Goal: Task Accomplishment & Management: Manage account settings

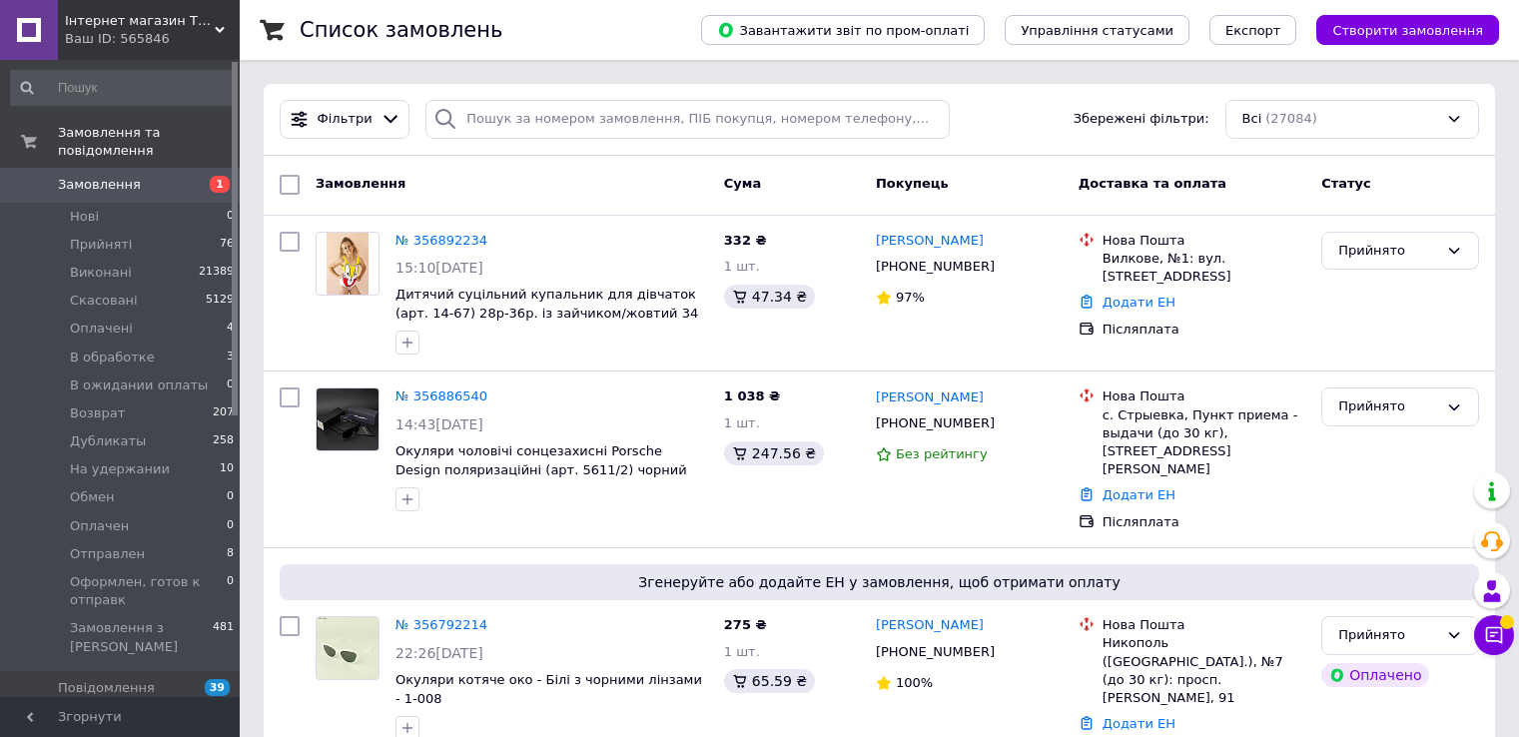
click at [65, 176] on span "Замовлення" at bounding box center [99, 185] width 83 height 18
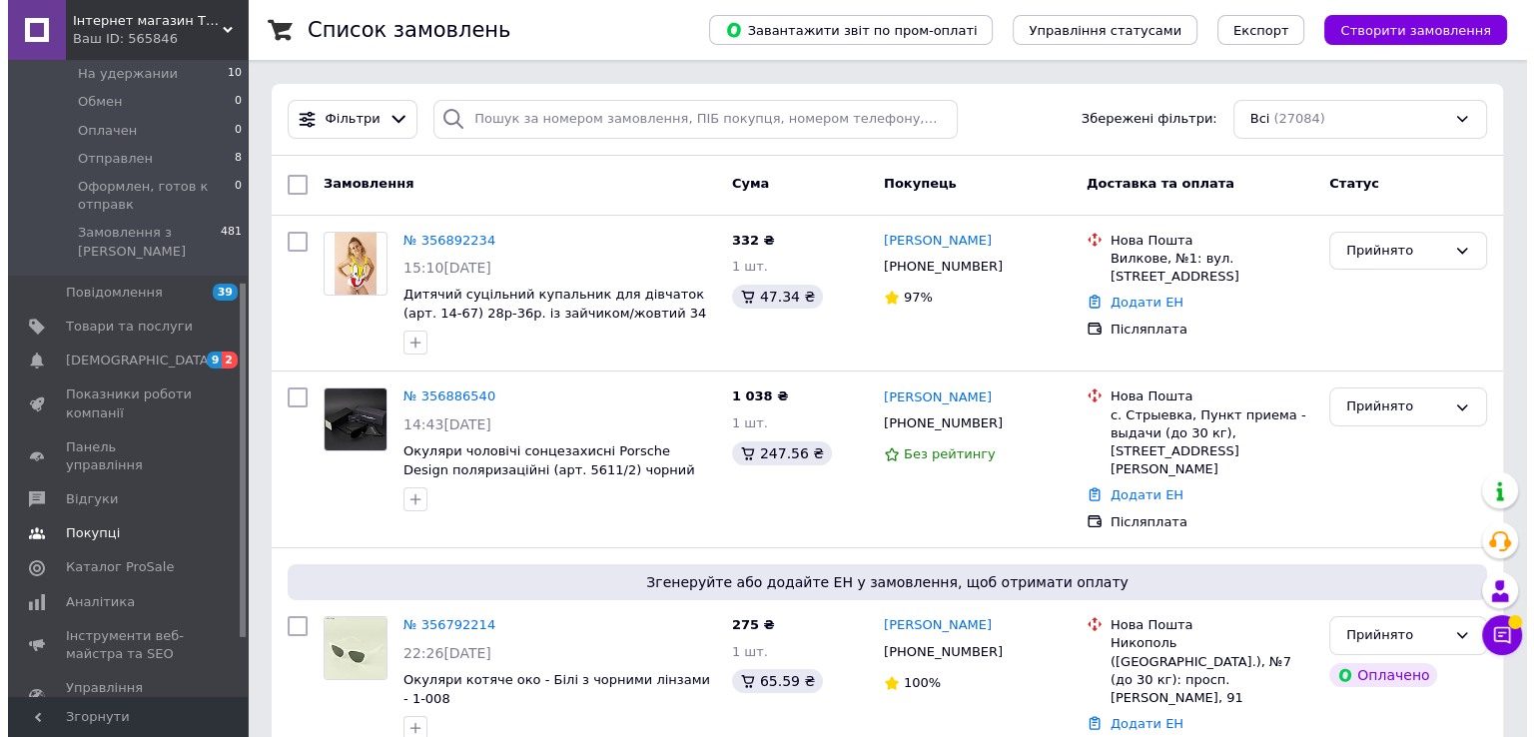
scroll to position [399, 0]
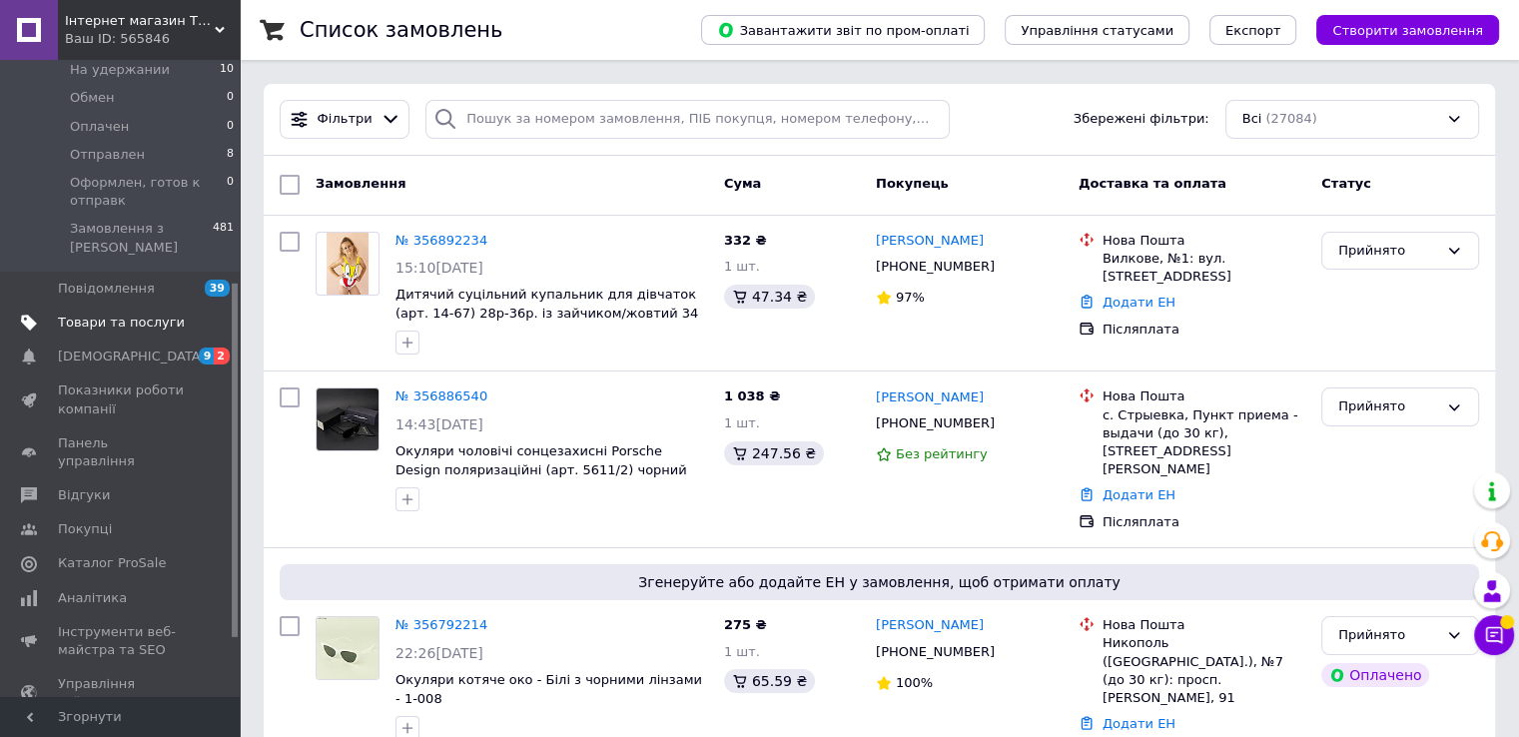
click at [108, 314] on span "Товари та послуги" at bounding box center [121, 323] width 127 height 18
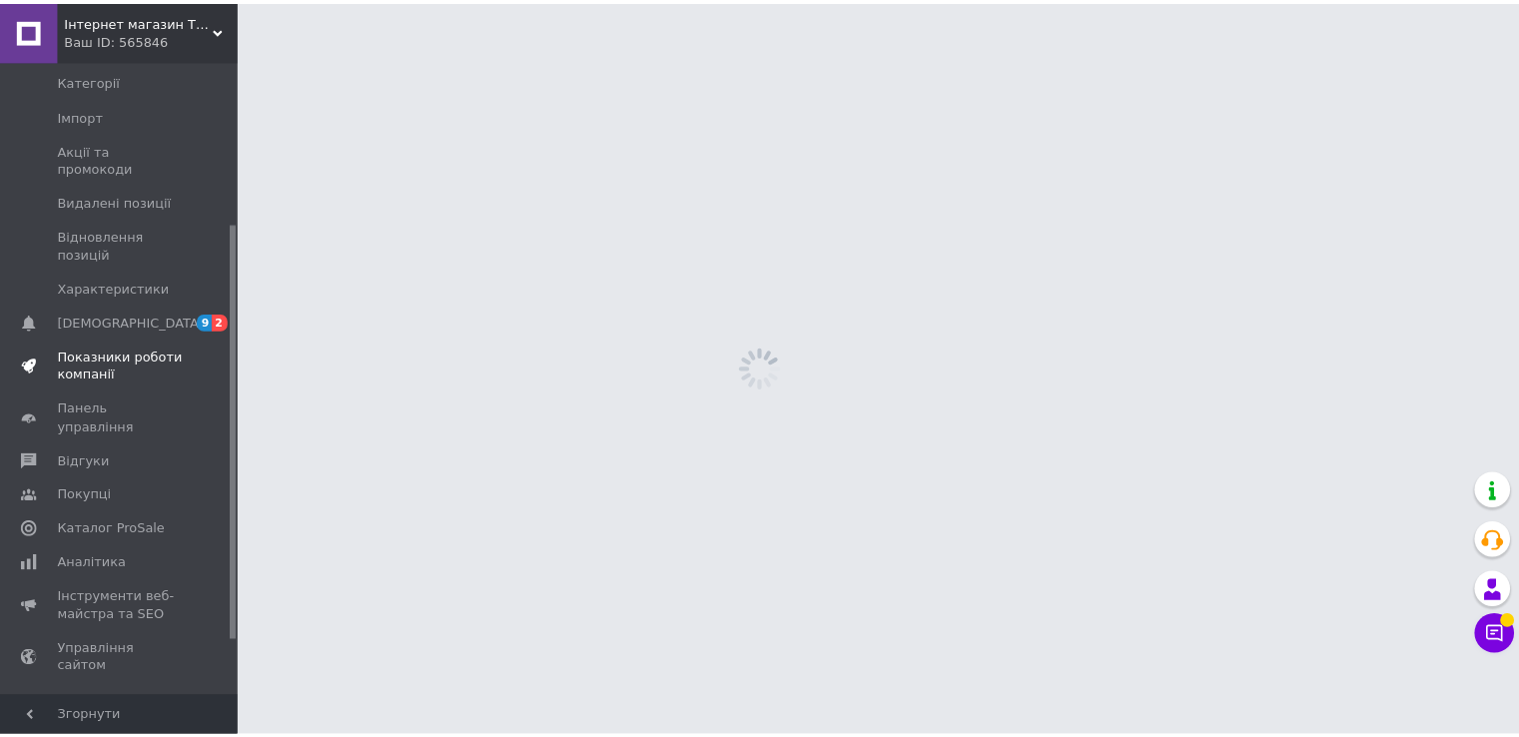
scroll to position [229, 0]
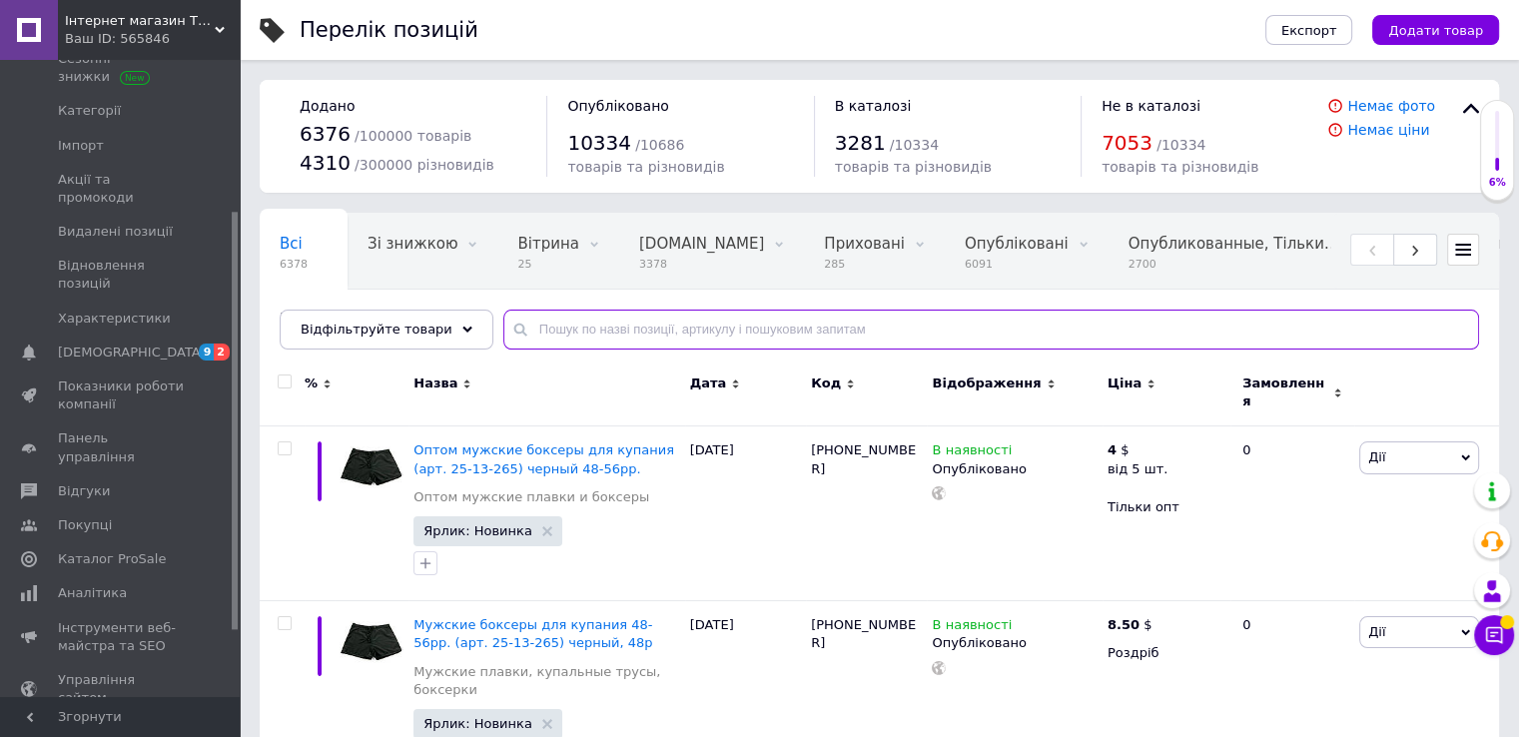
click at [667, 326] on input "text" at bounding box center [991, 330] width 976 height 40
type input "2140"
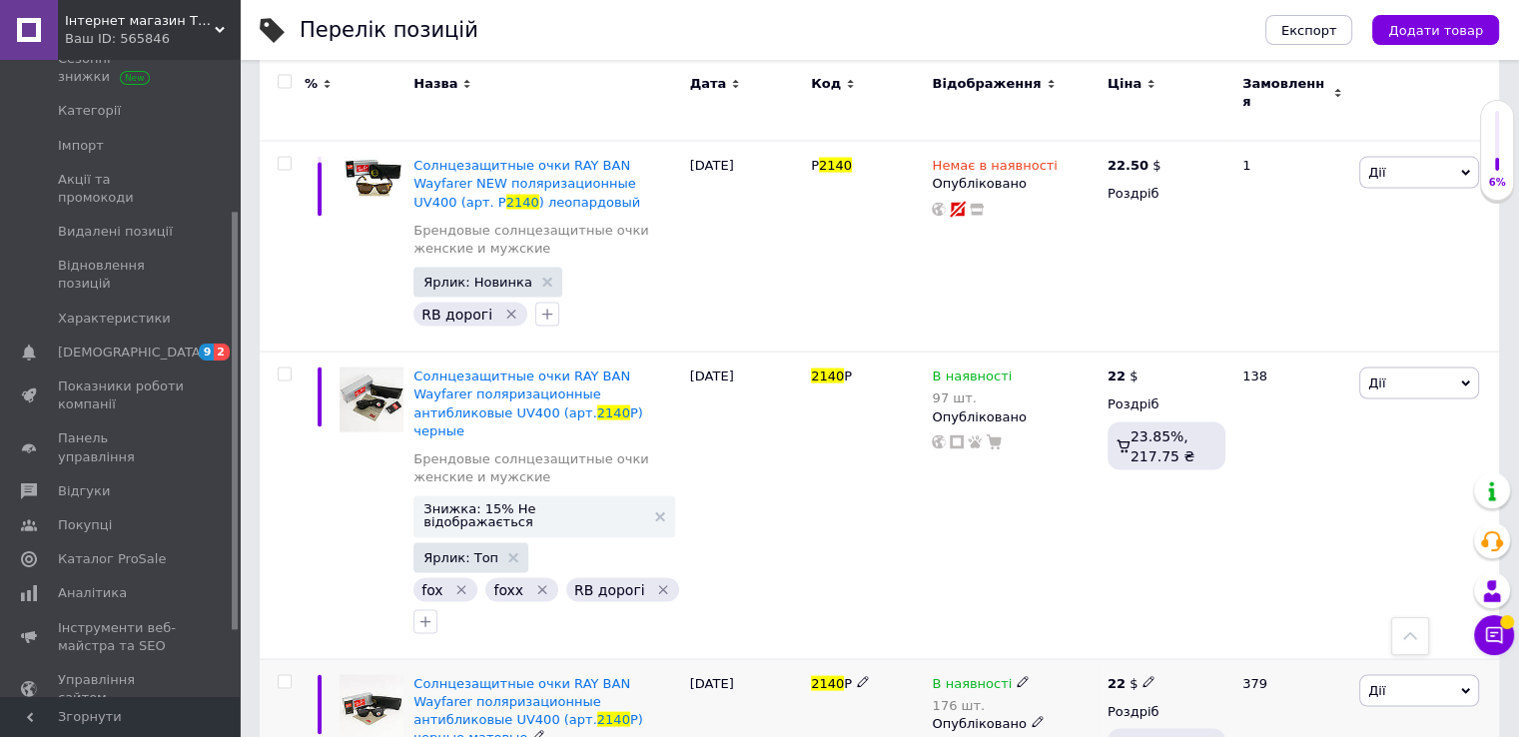
scroll to position [3923, 0]
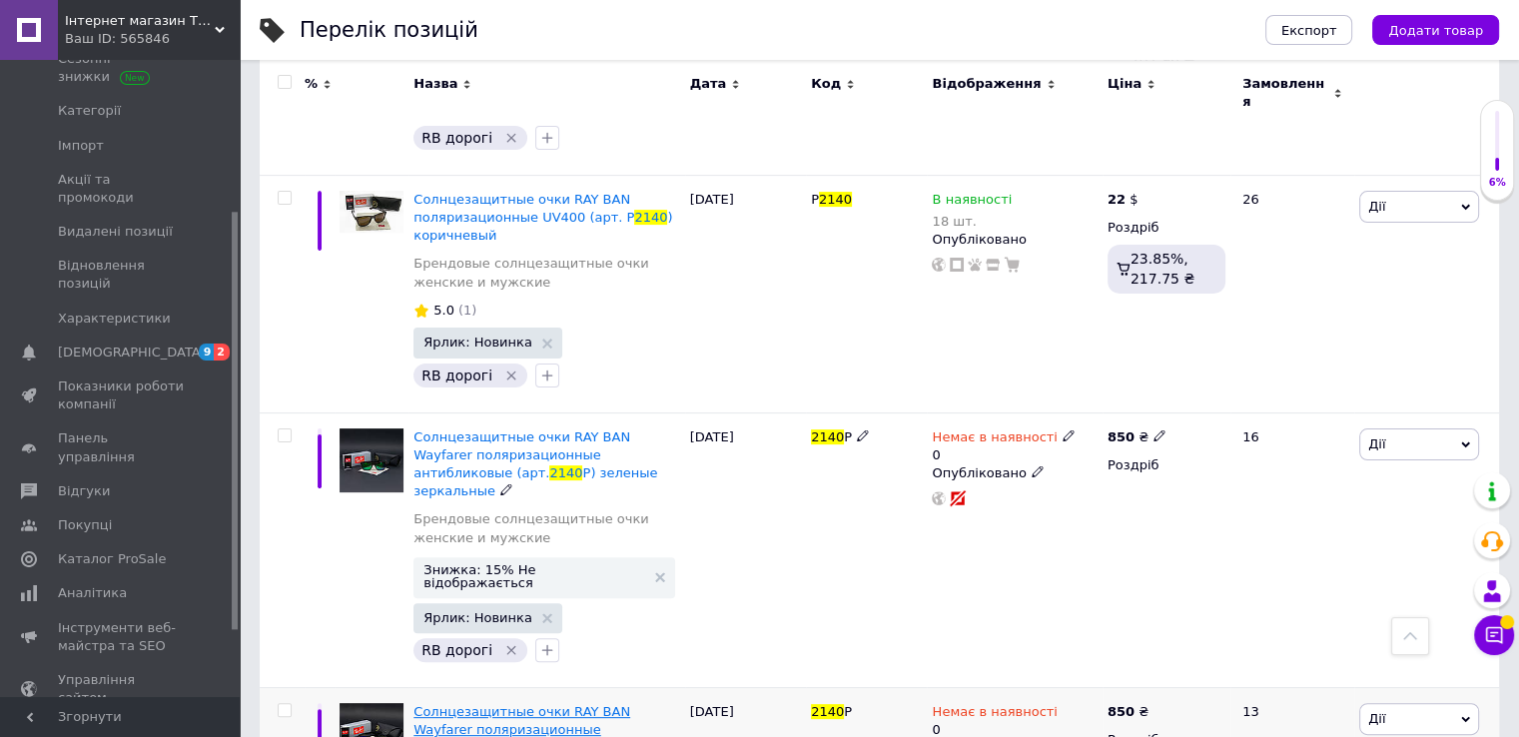
scroll to position [171, 0]
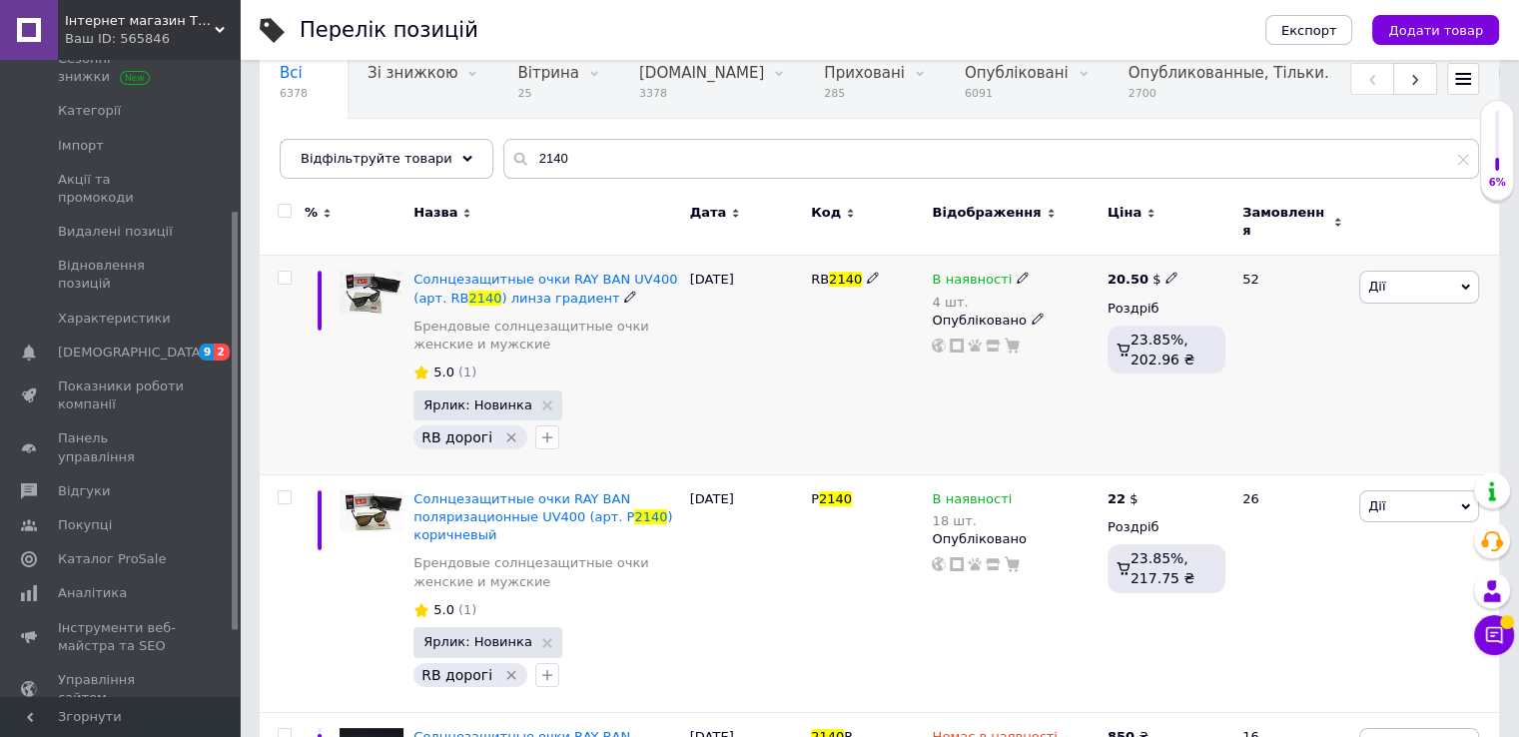
click at [1017, 272] on icon at bounding box center [1023, 278] width 12 height 12
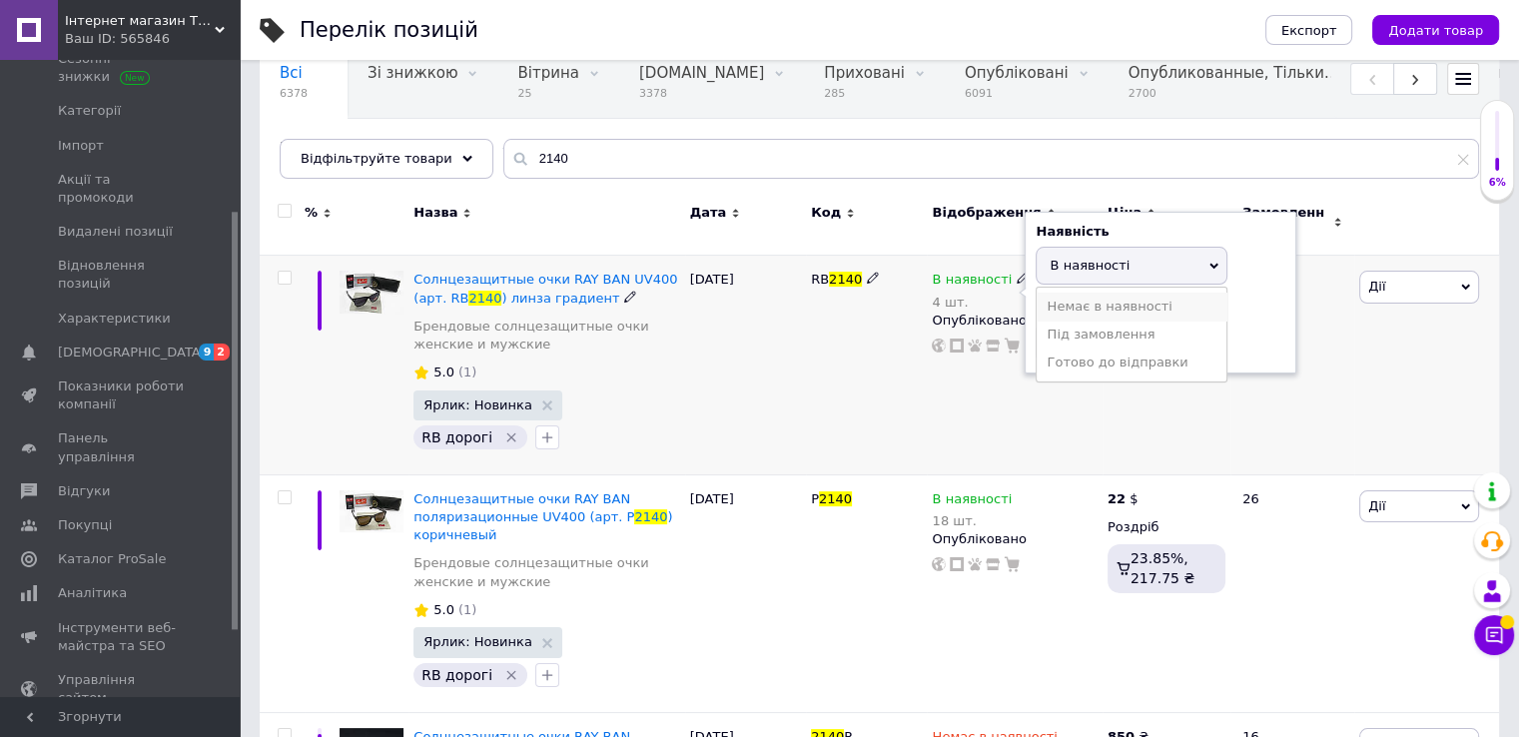
click at [1084, 293] on li "Немає в наявності" at bounding box center [1132, 307] width 190 height 28
click at [1087, 331] on input "4" at bounding box center [1112, 343] width 152 height 40
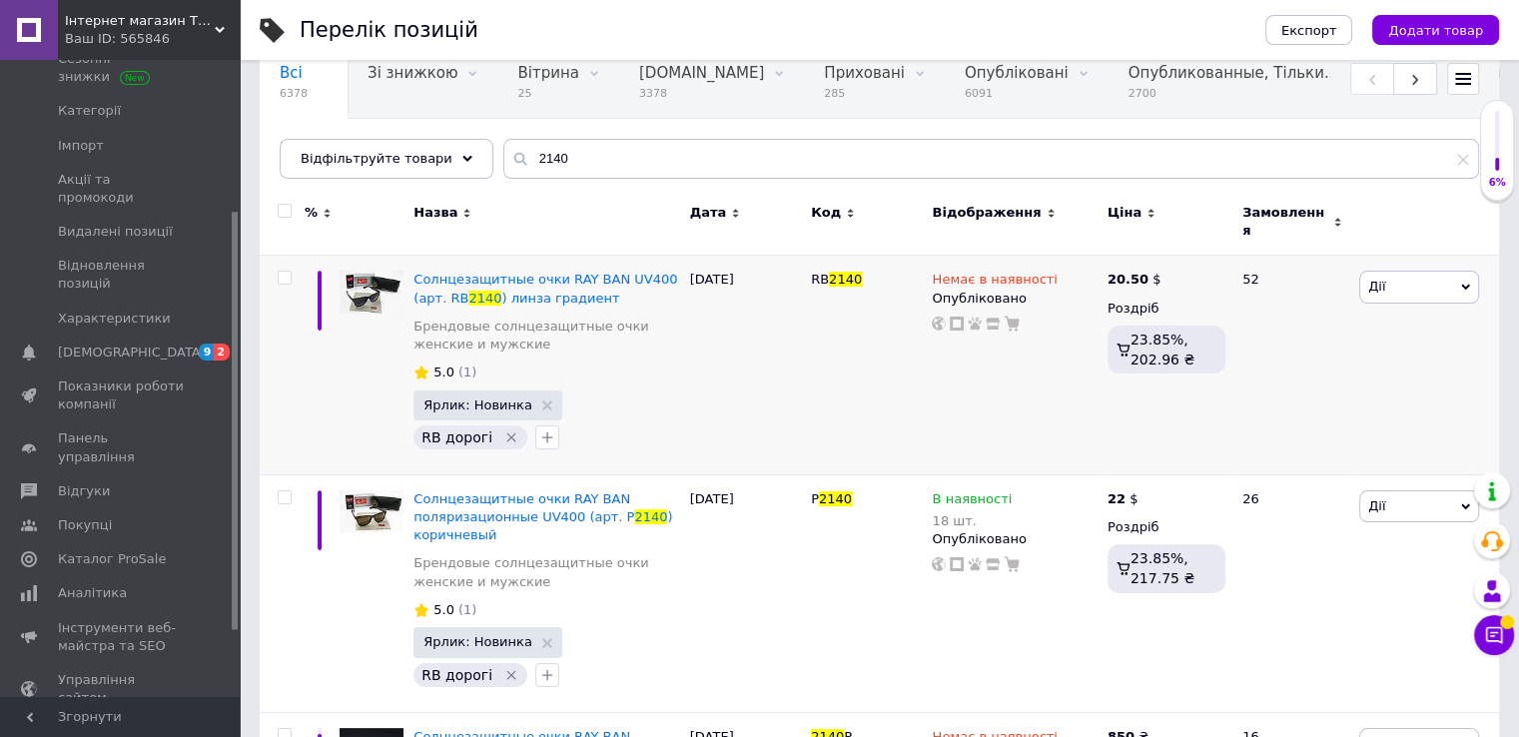
drag, startPoint x: 147, startPoint y: 17, endPoint x: 132, endPoint y: 178, distance: 161.5
click at [147, 17] on span "Інтернет магазин Товарофф" at bounding box center [140, 21] width 150 height 18
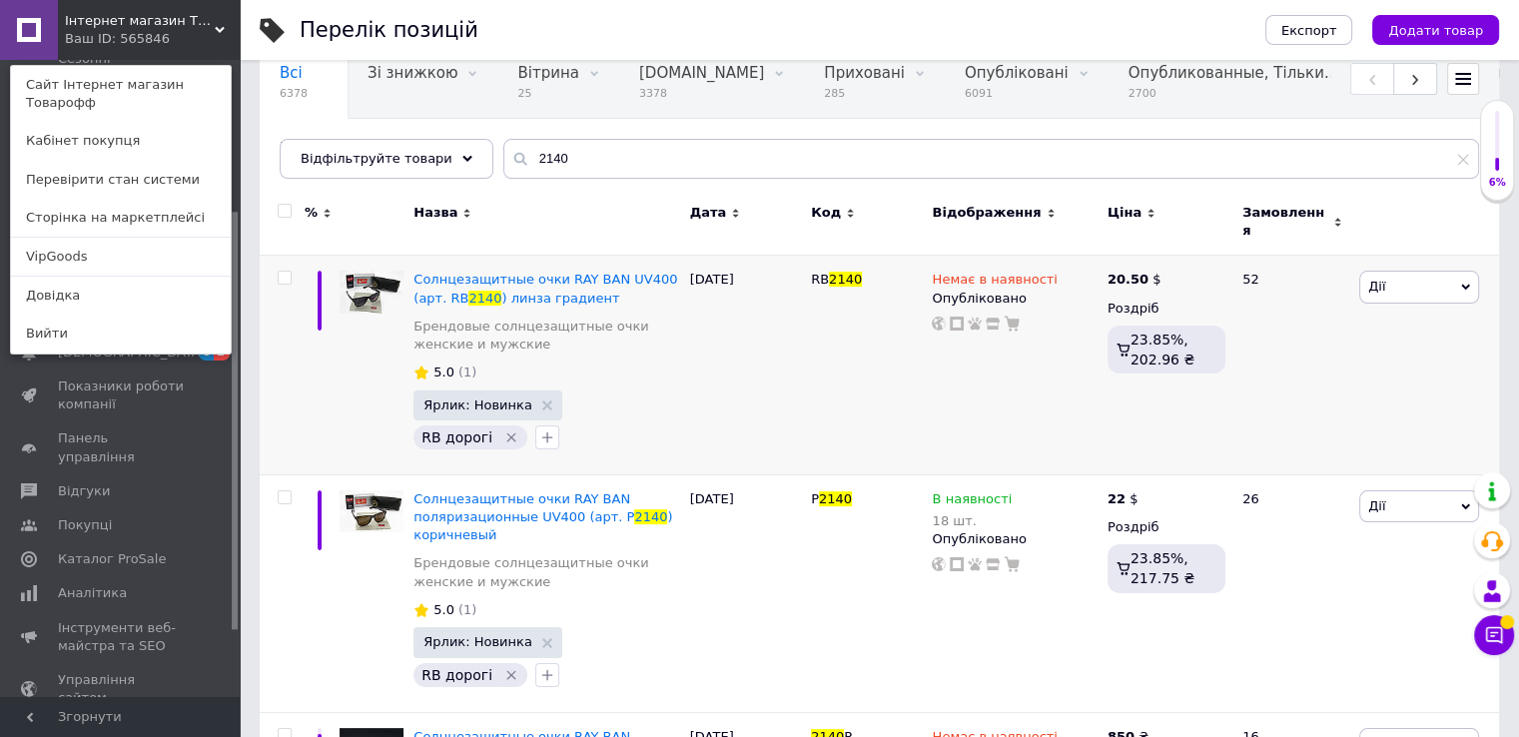
drag, startPoint x: 56, startPoint y: 245, endPoint x: 92, endPoint y: 29, distance: 218.7
click at [56, 245] on link "VipGoods" at bounding box center [121, 257] width 220 height 38
